Goal: Information Seeking & Learning: Learn about a topic

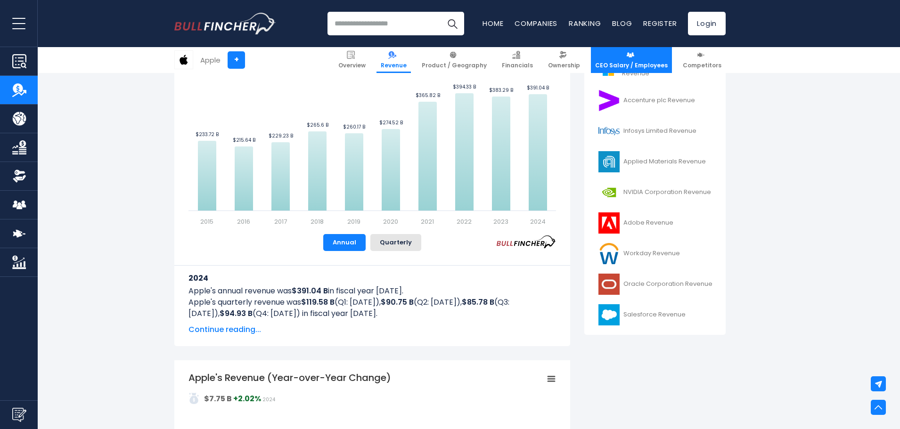
scroll to position [283, 0]
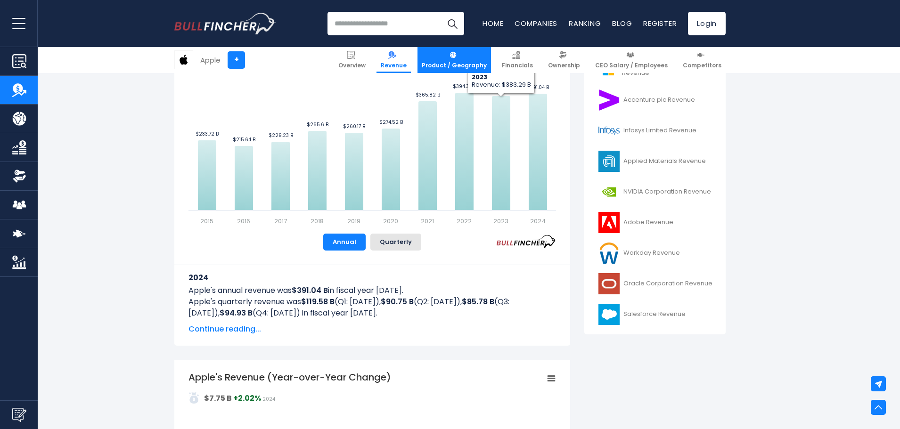
click at [467, 59] on link "Product / Geography" at bounding box center [454, 60] width 74 height 26
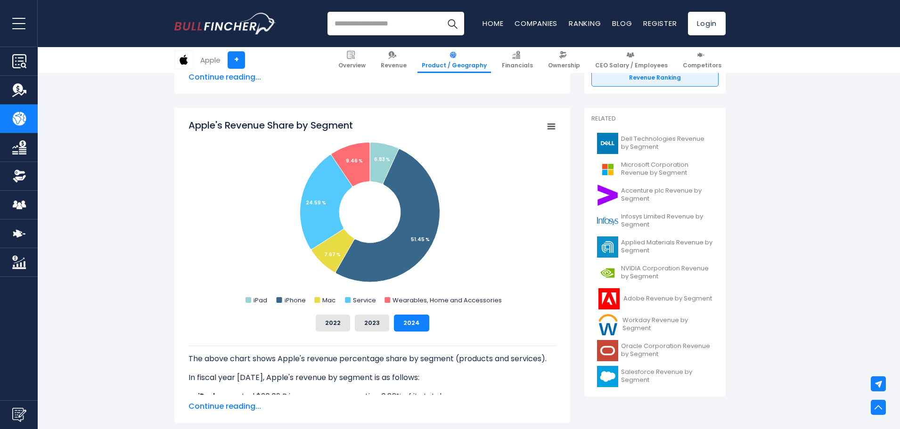
scroll to position [236, 0]
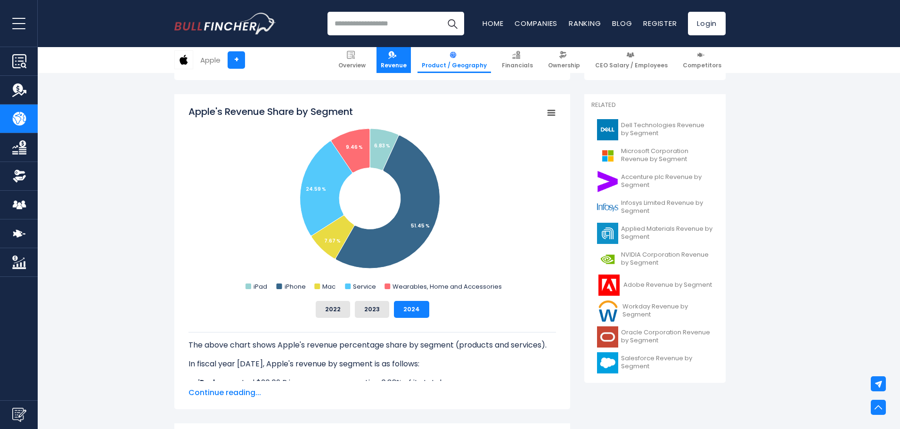
click at [407, 68] on span "Revenue" at bounding box center [394, 66] width 26 height 8
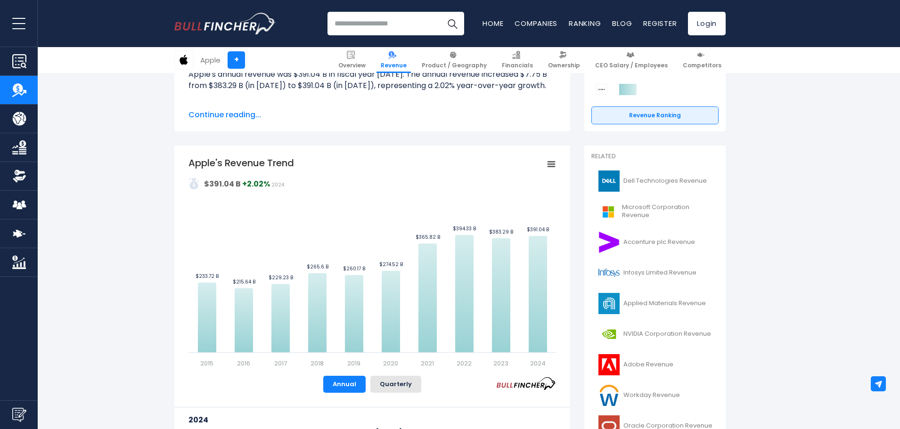
scroll to position [141, 0]
